Goal: Transaction & Acquisition: Purchase product/service

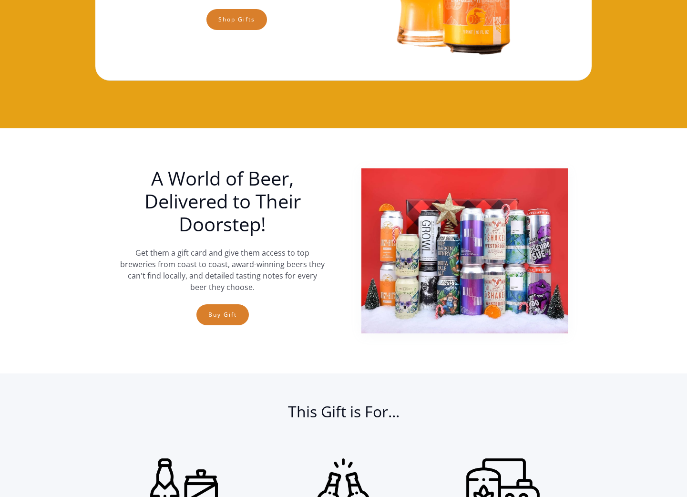
scroll to position [227, 0]
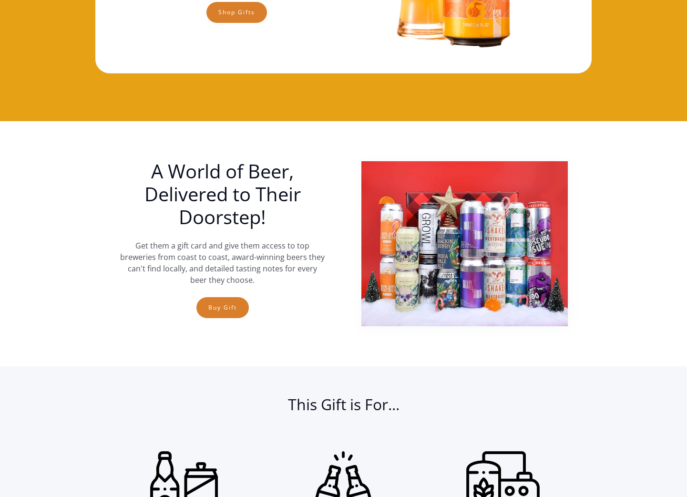
click at [496, 273] on img at bounding box center [464, 243] width 206 height 165
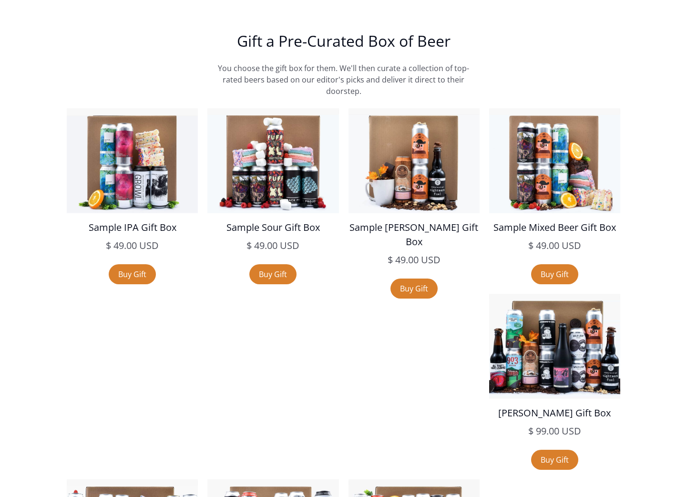
scroll to position [1626, 0]
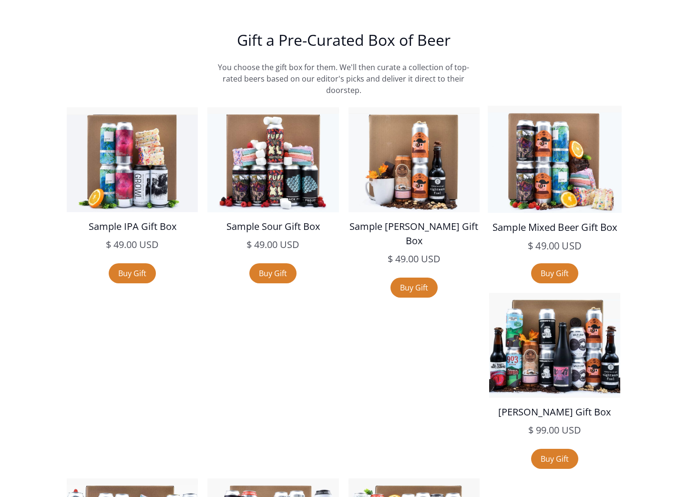
click at [559, 158] on img at bounding box center [555, 158] width 134 height 107
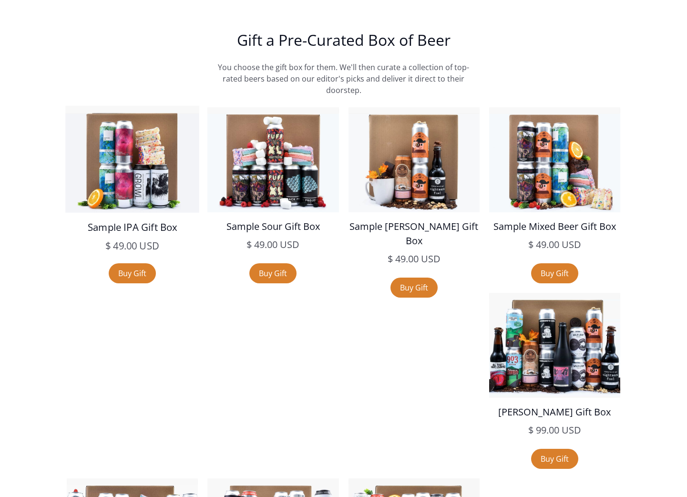
click at [124, 147] on img at bounding box center [132, 158] width 134 height 107
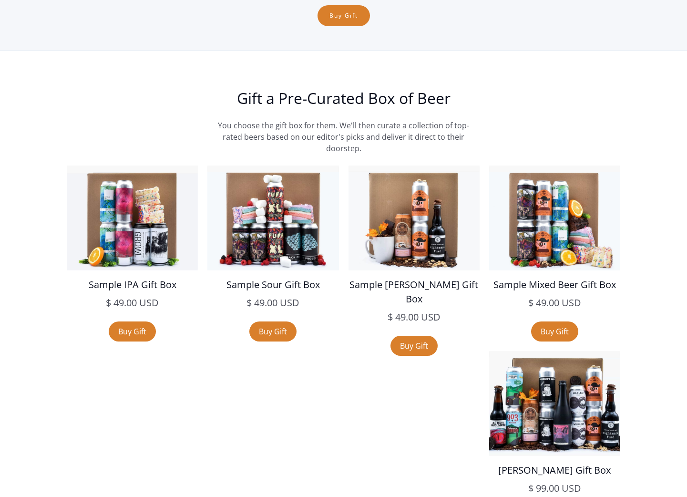
scroll to position [1567, 0]
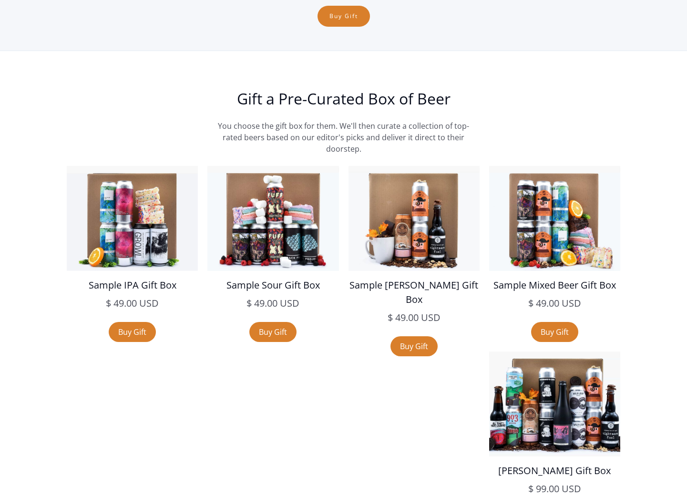
click at [561, 226] on div "Sample IPA Gift Box $ 49.00 USD $ 49.00 USD sale Buy Gift Sample Sour Gift Box …" at bounding box center [343, 444] width 658 height 557
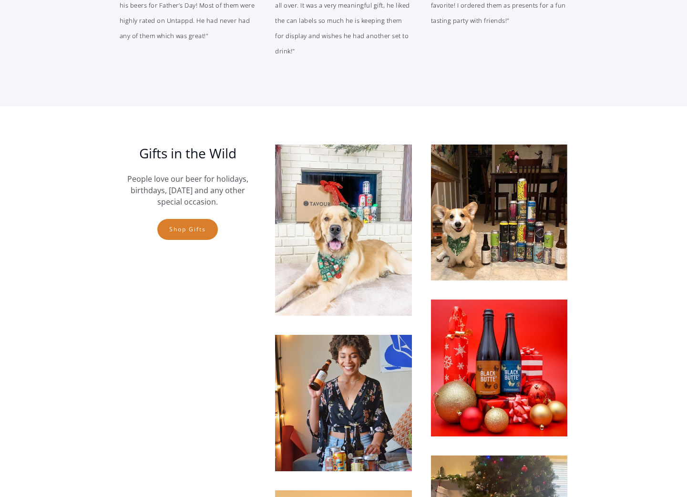
scroll to position [2486, 0]
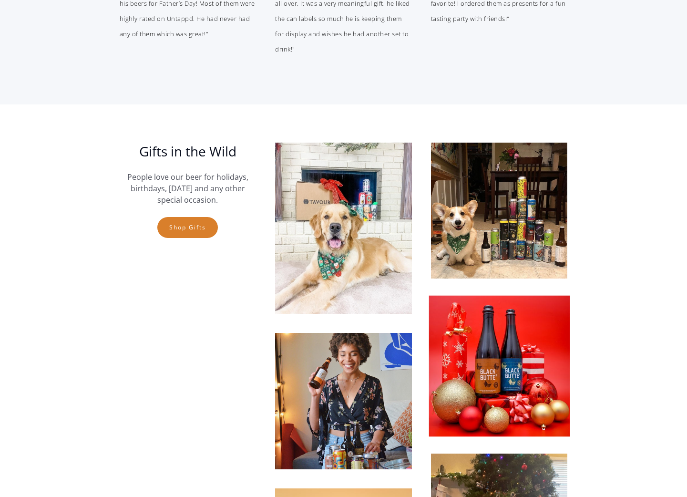
click at [530, 296] on img at bounding box center [499, 366] width 141 height 141
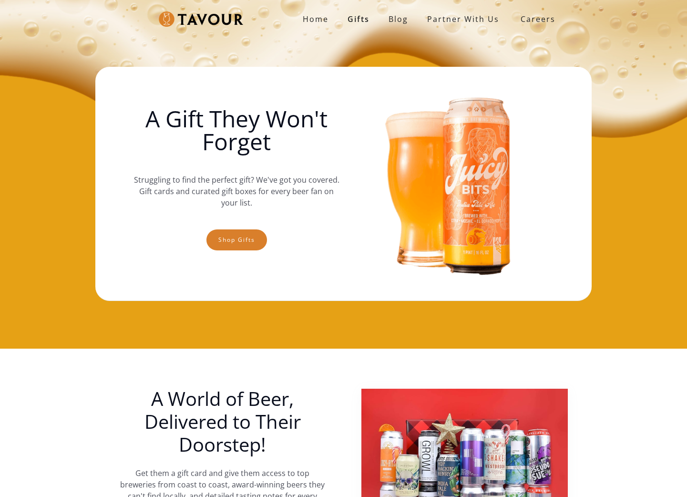
scroll to position [0, 0]
click at [242, 241] on link "Shop gifts" at bounding box center [236, 239] width 61 height 21
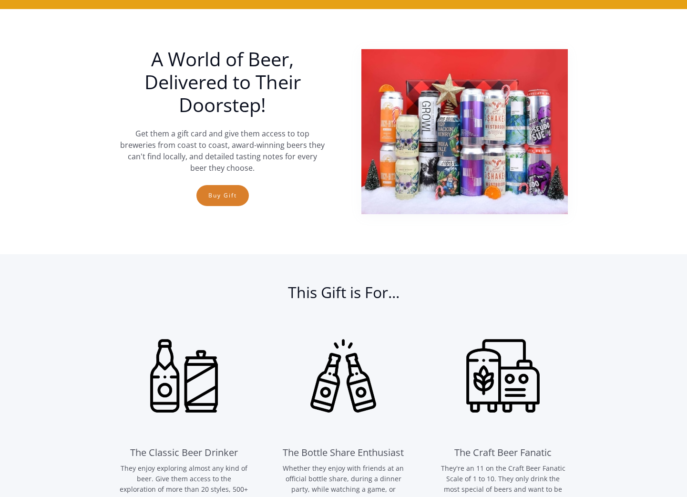
scroll to position [349, 0]
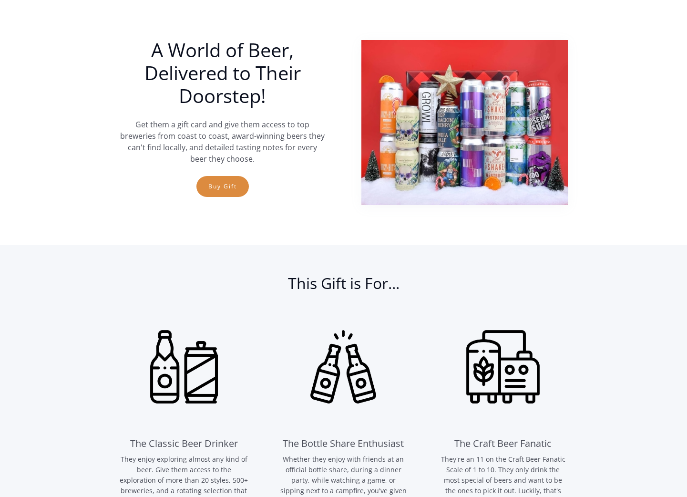
click at [243, 190] on link "Buy Gift" at bounding box center [222, 186] width 52 height 21
click at [227, 187] on link "Buy Gift" at bounding box center [222, 186] width 52 height 21
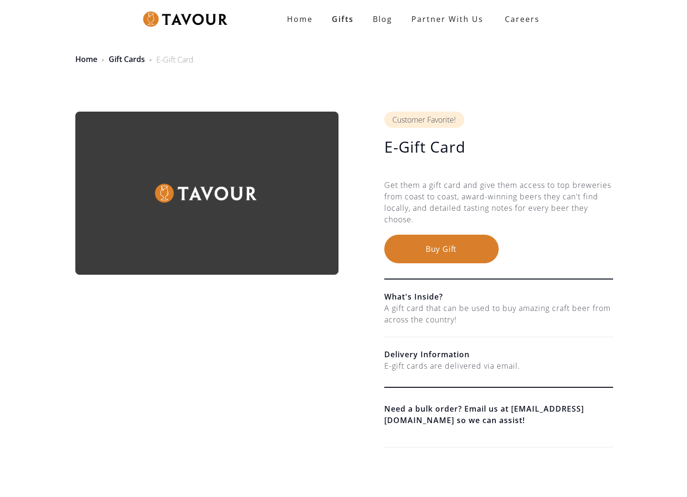
click at [435, 245] on button "Buy Gift" at bounding box center [441, 249] width 114 height 29
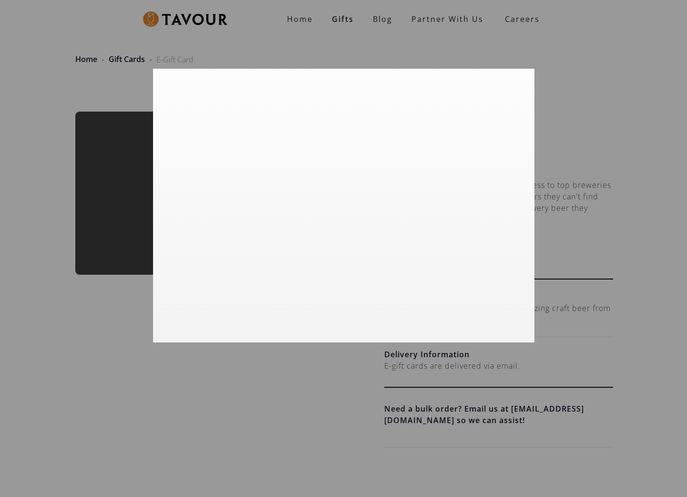
click at [586, 236] on div at bounding box center [343, 248] width 687 height 497
click at [225, 354] on div at bounding box center [343, 248] width 687 height 497
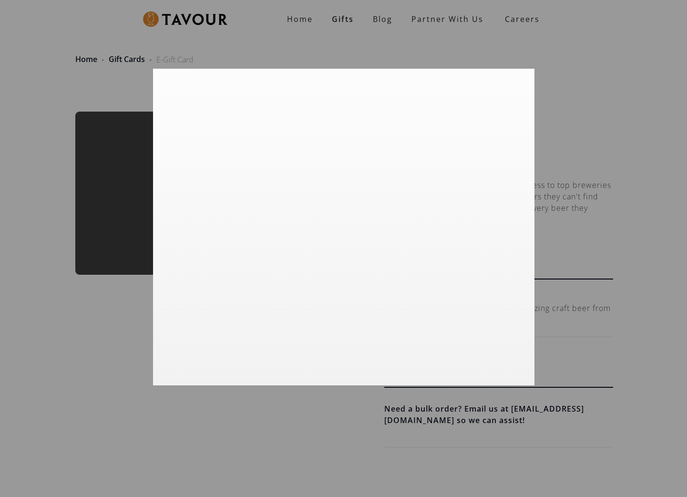
click at [597, 228] on div at bounding box center [343, 248] width 687 height 497
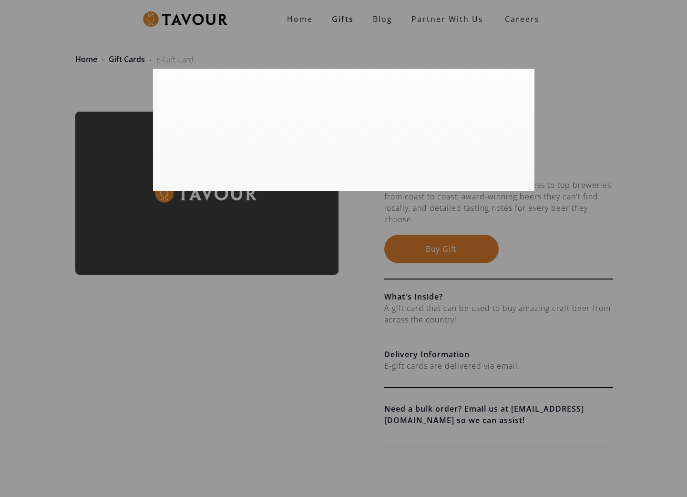
click at [591, 103] on div at bounding box center [343, 248] width 687 height 497
